Goal: Transaction & Acquisition: Purchase product/service

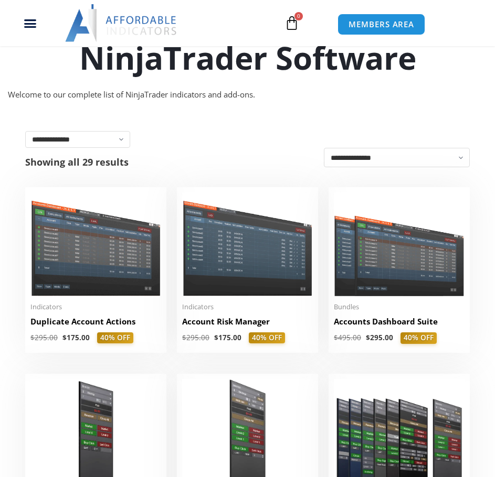
scroll to position [105, 0]
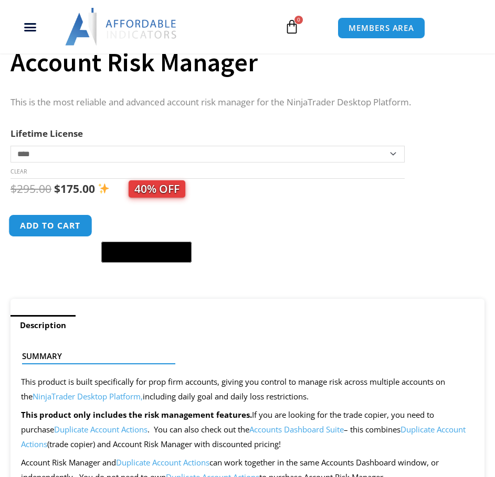
drag, startPoint x: 0, startPoint y: 0, endPoint x: 24, endPoint y: 227, distance: 227.8
click at [25, 227] on button "Add to cart" at bounding box center [50, 226] width 84 height 23
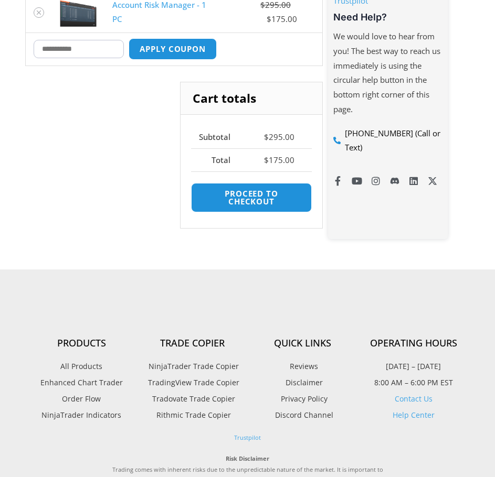
scroll to position [367, 0]
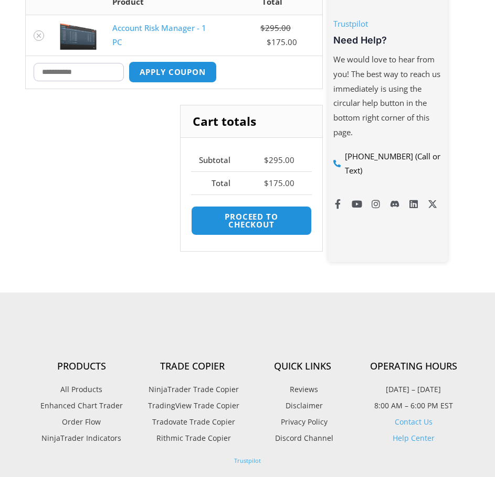
click at [103, 68] on input "Coupon:" at bounding box center [79, 72] width 90 height 18
paste input "*******"
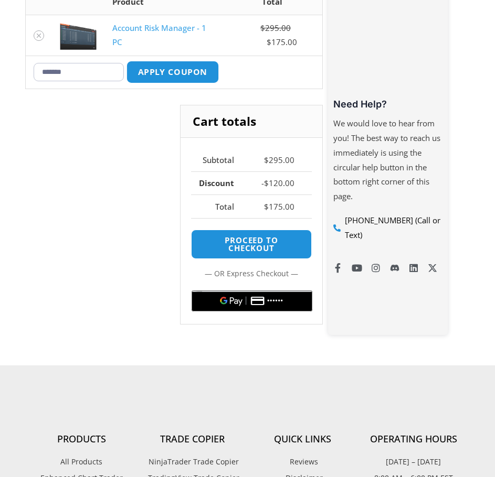
type input "*******"
click at [210, 78] on button "Apply coupon" at bounding box center [172, 72] width 92 height 23
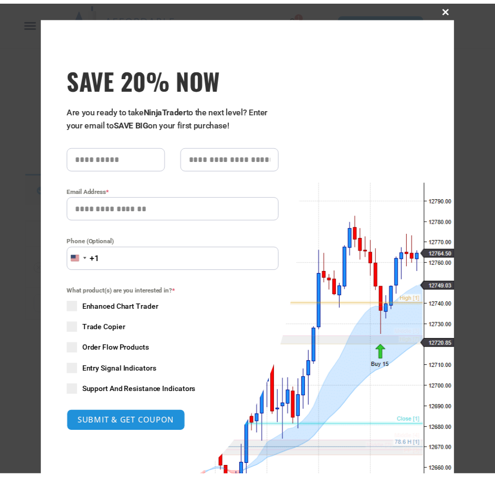
scroll to position [13, 0]
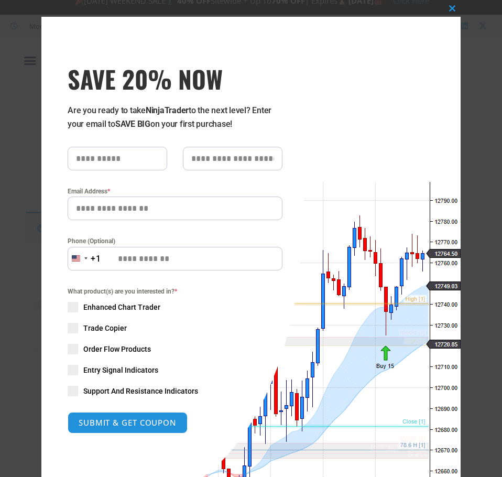
click at [474, 65] on div "Close this module SAVE 20% NOW Are you ready to take NinjaTrader to the next le…" at bounding box center [251, 238] width 502 height 477
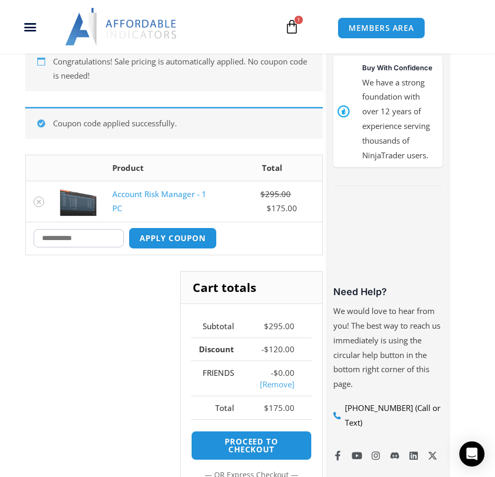
scroll to position [234, 0]
